Goal: Information Seeking & Learning: Learn about a topic

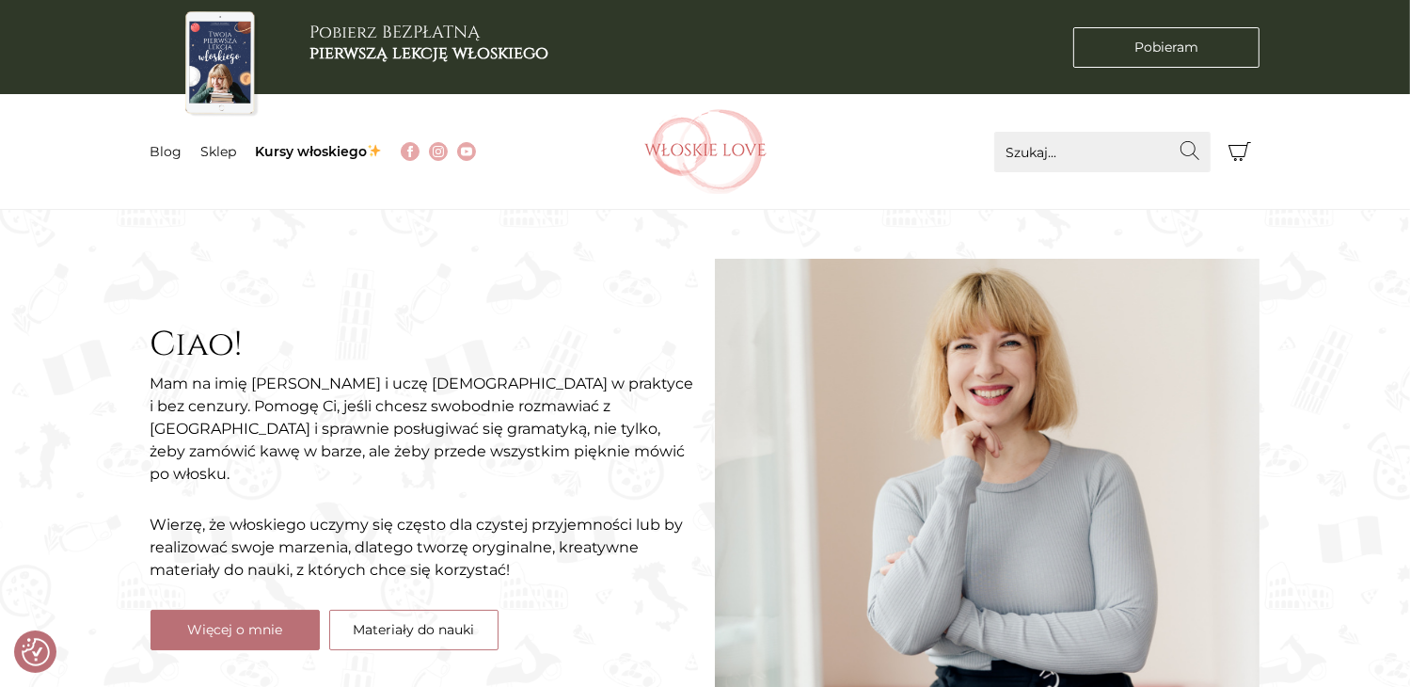
click at [1246, 156] on icon "Koszyk" at bounding box center [1239, 151] width 23 height 23
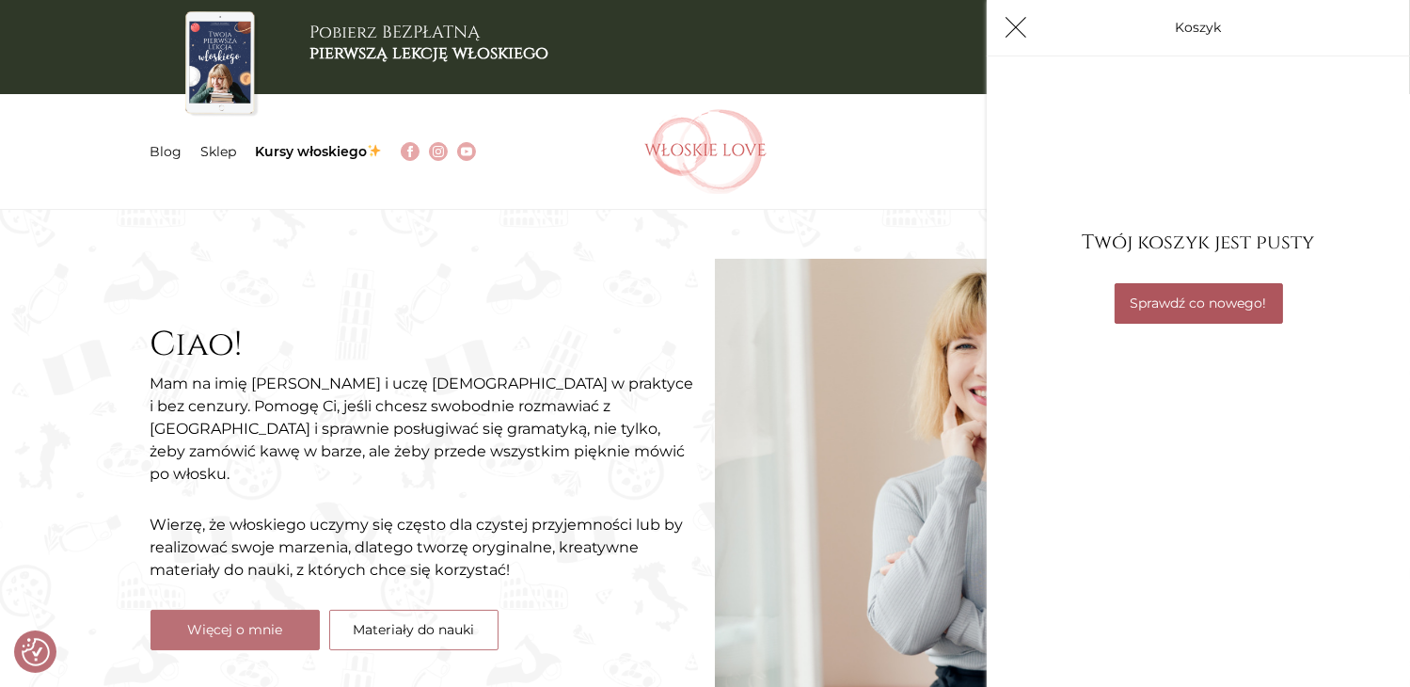
click at [1187, 310] on link "Sprawdź co nowego!" at bounding box center [1198, 303] width 168 height 40
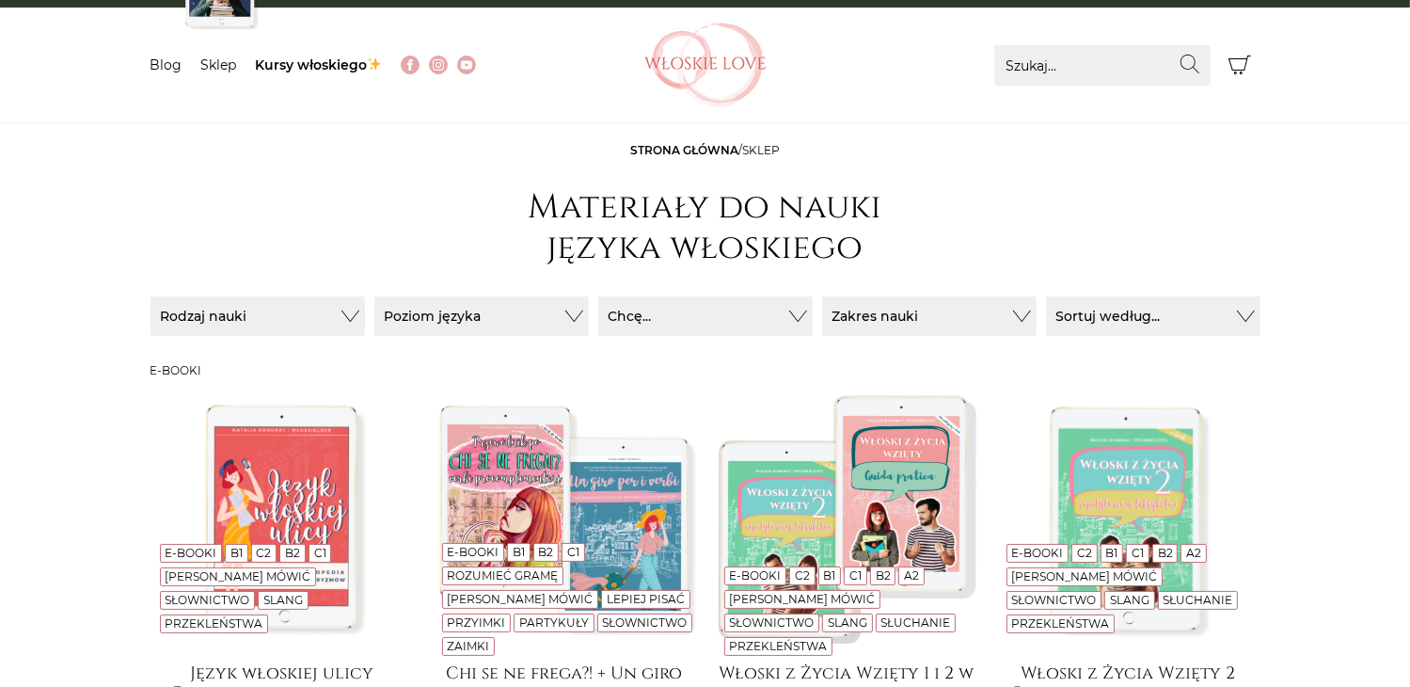
scroll to position [94, 0]
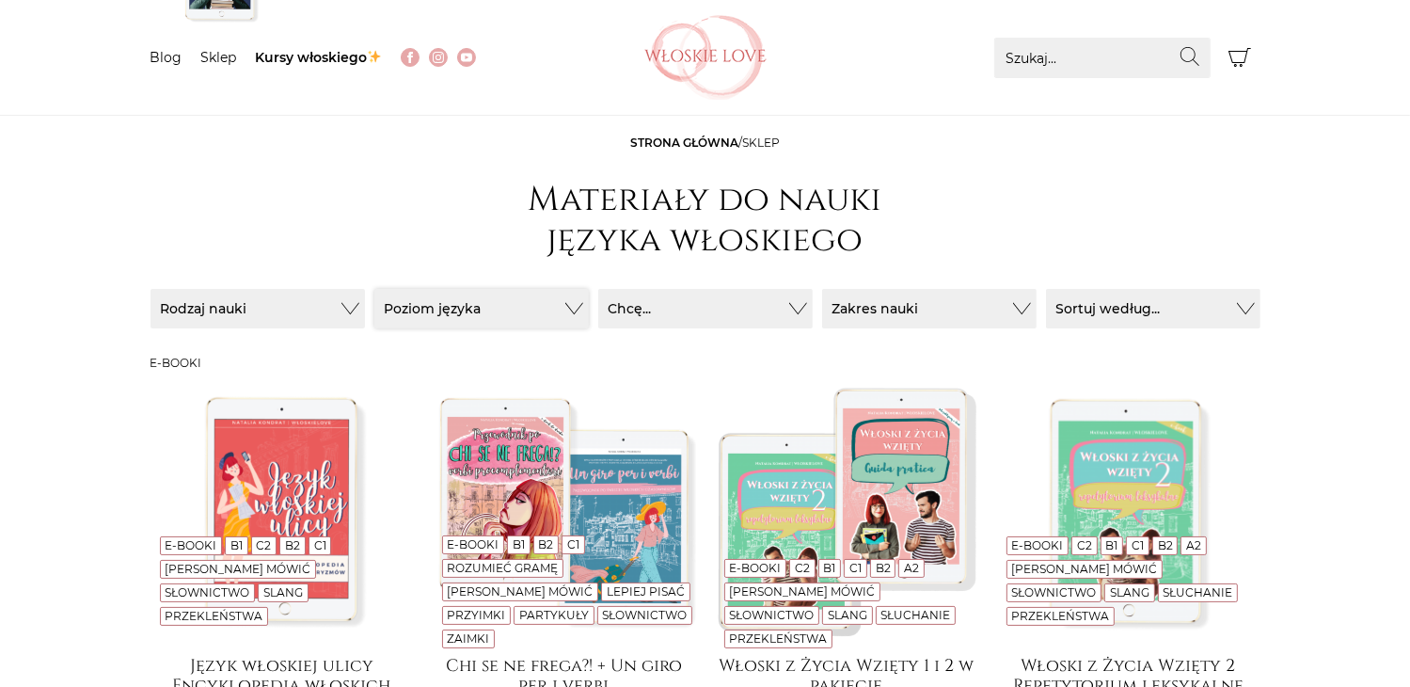
click at [365, 319] on button "Poziom języka" at bounding box center [257, 308] width 214 height 39
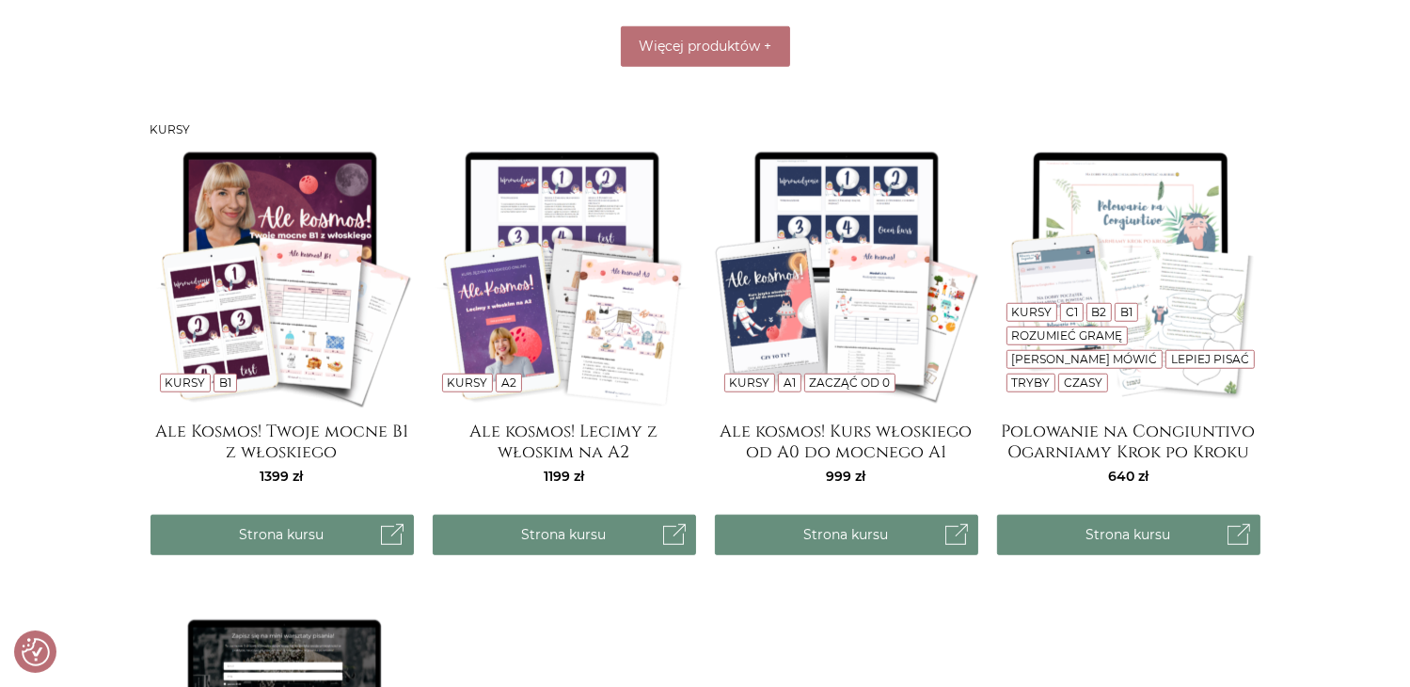
scroll to position [1505, 0]
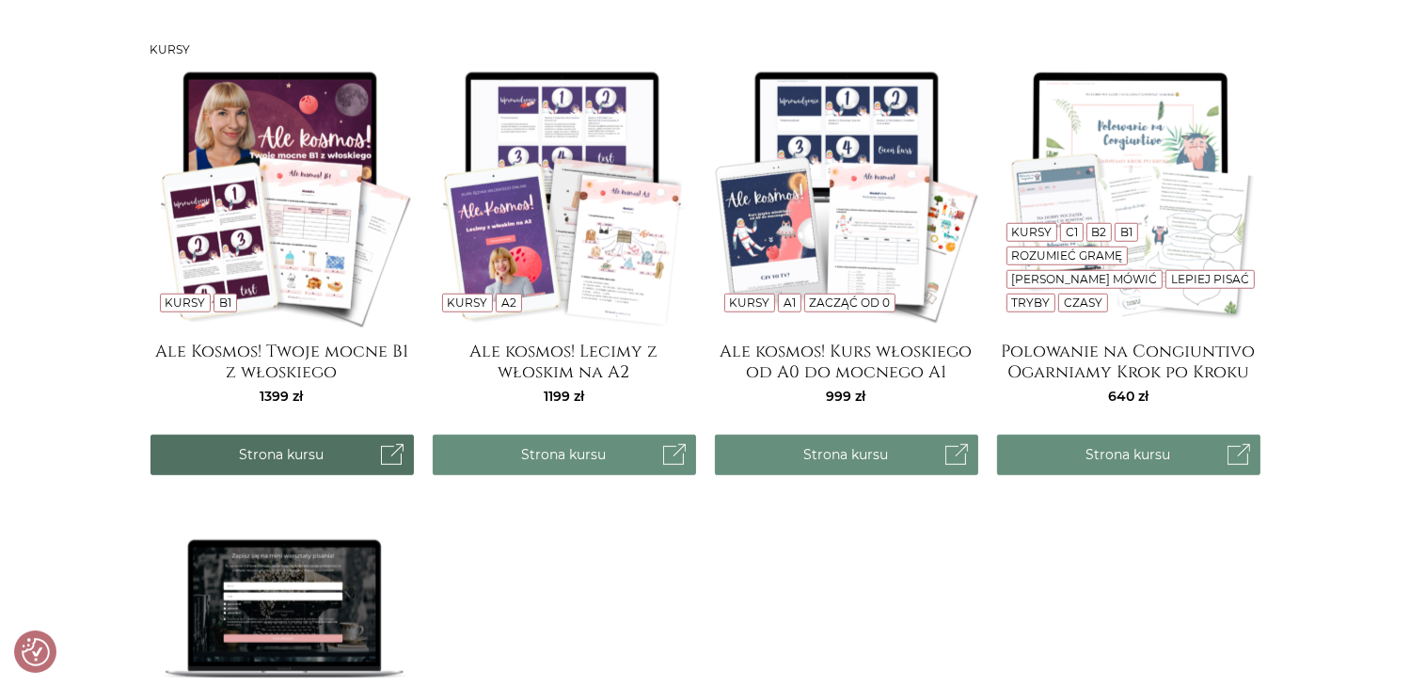
click at [266, 445] on link "Strona kursu" at bounding box center [281, 454] width 263 height 40
